Goal: Information Seeking & Learning: Learn about a topic

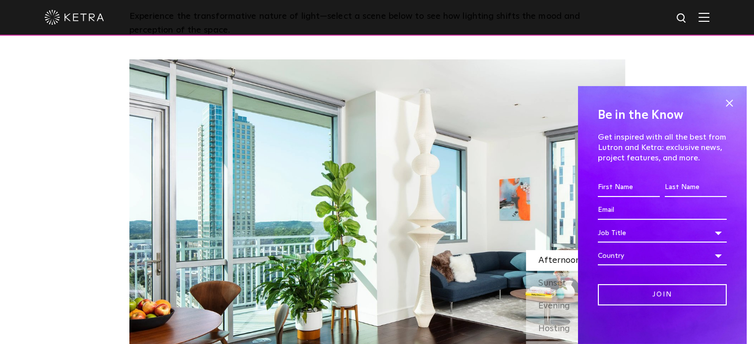
scroll to position [793, 0]
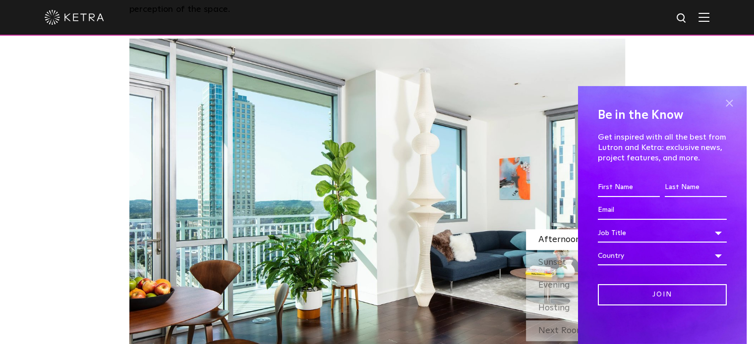
click at [722, 101] on span at bounding box center [729, 103] width 15 height 15
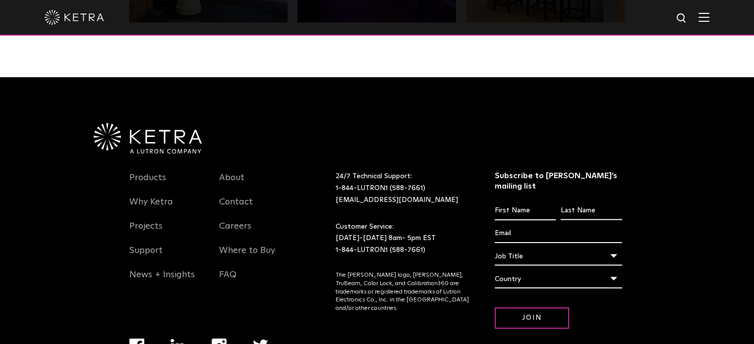
scroll to position [2081, 0]
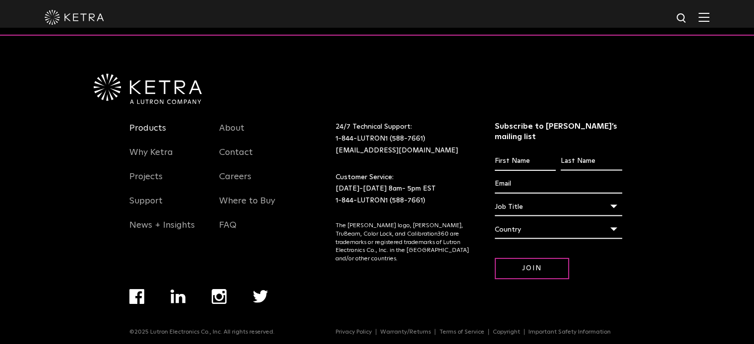
click at [155, 131] on link "Products" at bounding box center [147, 134] width 37 height 23
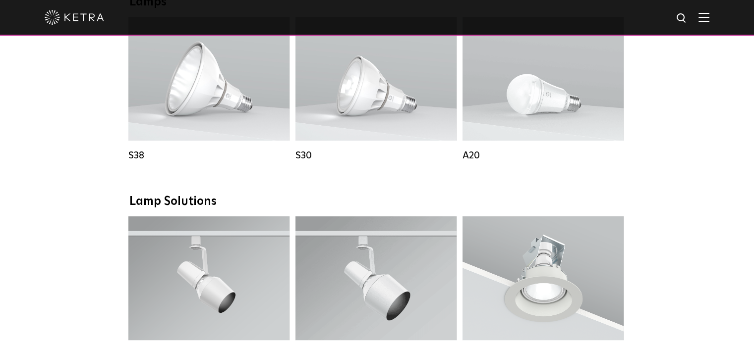
scroll to position [743, 0]
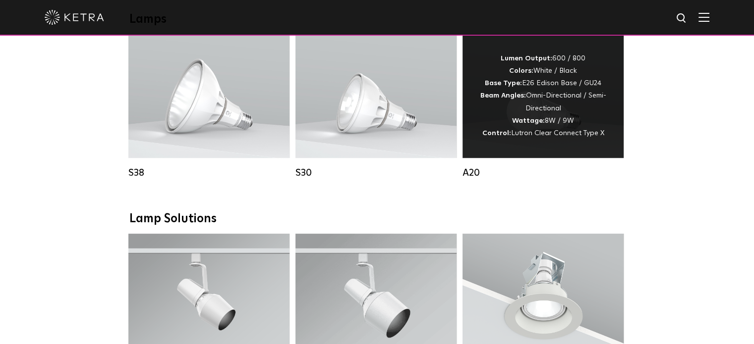
click at [475, 179] on div "A20" at bounding box center [542, 173] width 161 height 12
